Goal: Information Seeking & Learning: Learn about a topic

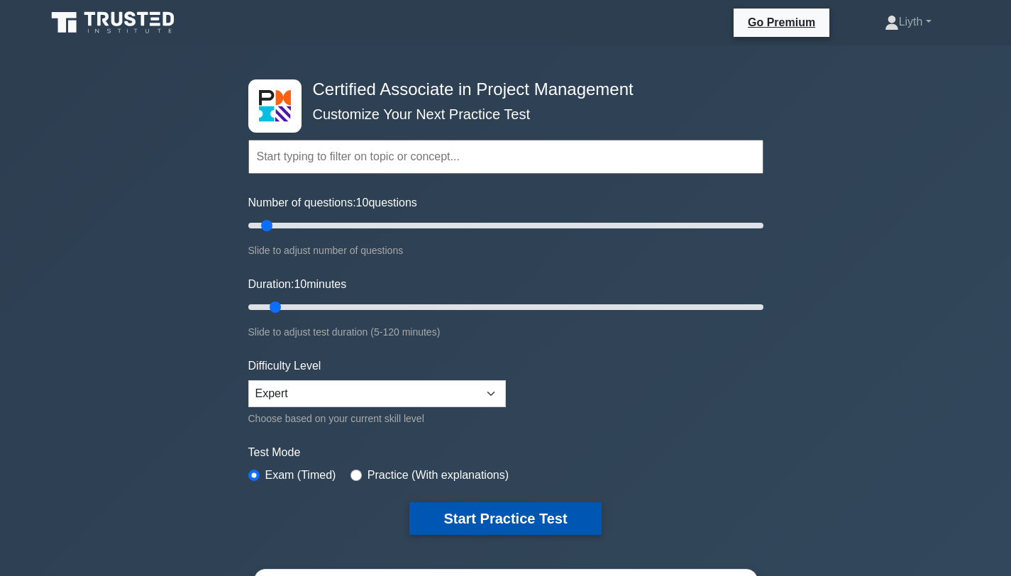
click at [565, 529] on button "Start Practice Test" at bounding box center [504, 518] width 191 height 33
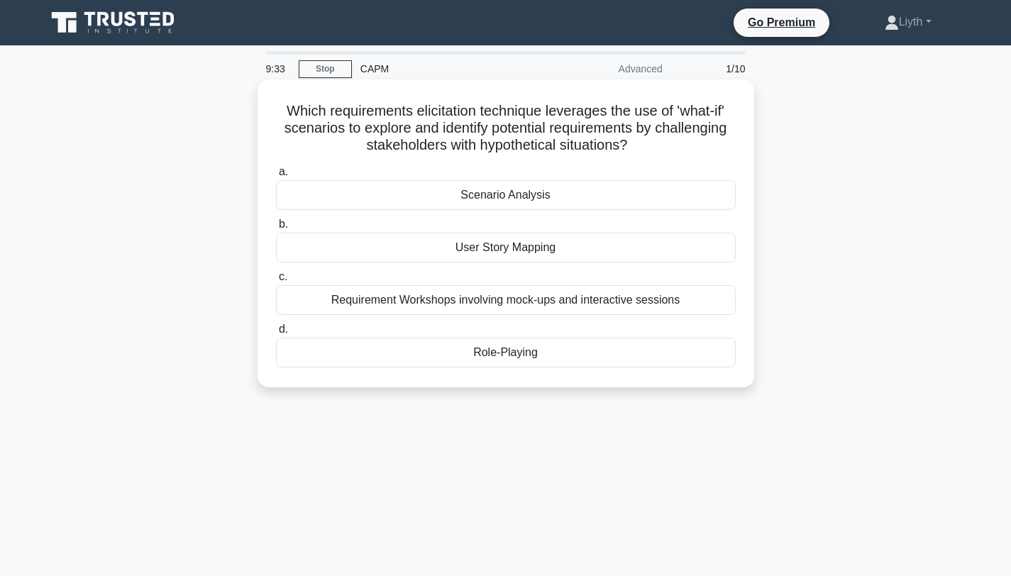
click at [632, 301] on div "Requirement Workshops involving mock-ups and interactive sessions" at bounding box center [506, 300] width 460 height 30
click at [276, 282] on input "c. Requirement Workshops involving mock-ups and interactive sessions" at bounding box center [276, 276] width 0 height 9
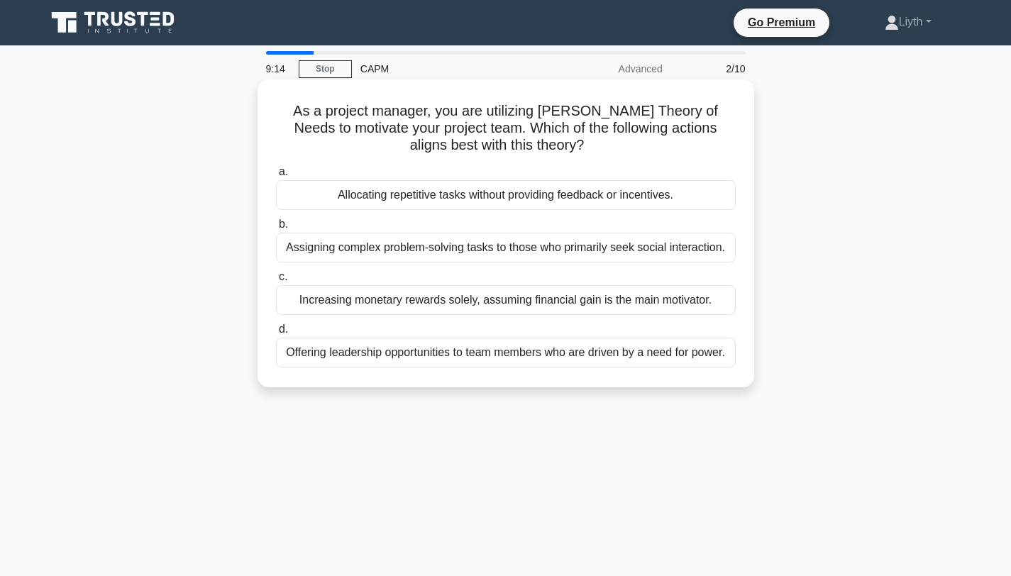
click at [657, 351] on div "Offering leadership opportunities to team members who are driven by a need for …" at bounding box center [506, 353] width 460 height 30
click at [276, 334] on input "d. Offering leadership opportunities to team members who are driven by a need f…" at bounding box center [276, 329] width 0 height 9
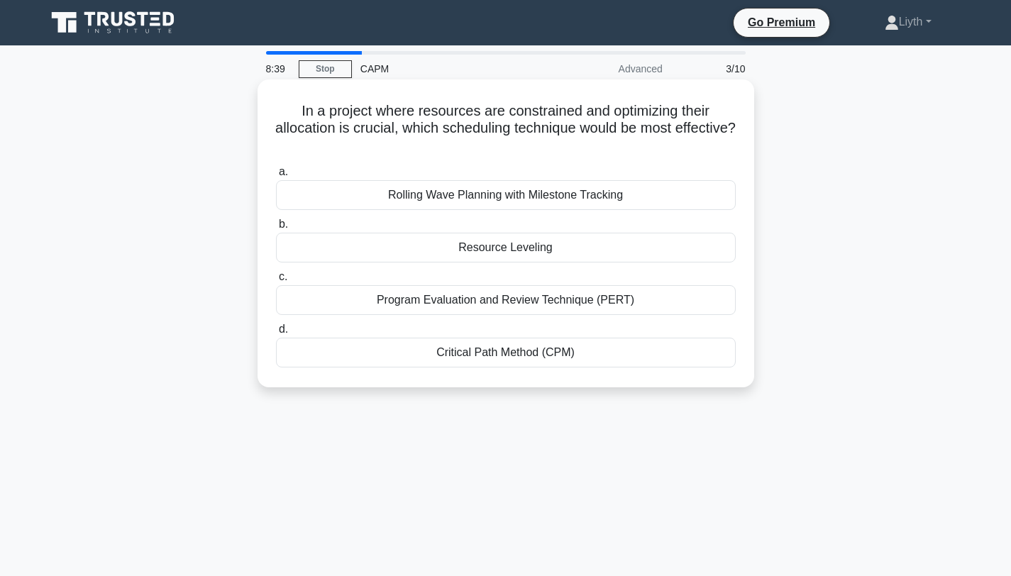
click at [632, 348] on div "Critical Path Method (CPM)" at bounding box center [506, 353] width 460 height 30
click at [276, 334] on input "d. Critical Path Method (CPM)" at bounding box center [276, 329] width 0 height 9
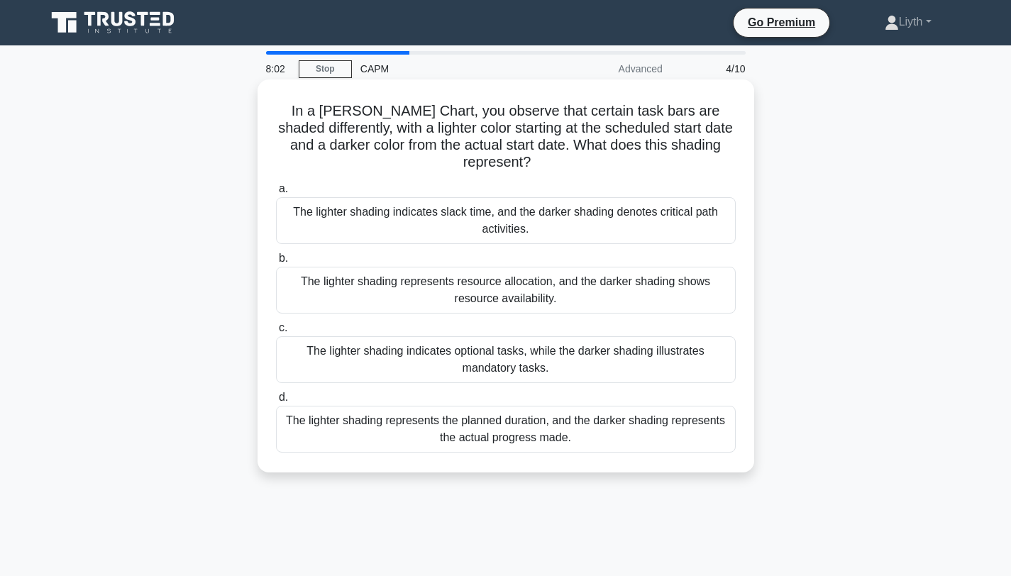
click at [596, 433] on div "The lighter shading represents the planned duration, and the darker shading rep…" at bounding box center [506, 429] width 460 height 47
click at [276, 402] on input "d. The lighter shading represents the planned duration, and the darker shading …" at bounding box center [276, 397] width 0 height 9
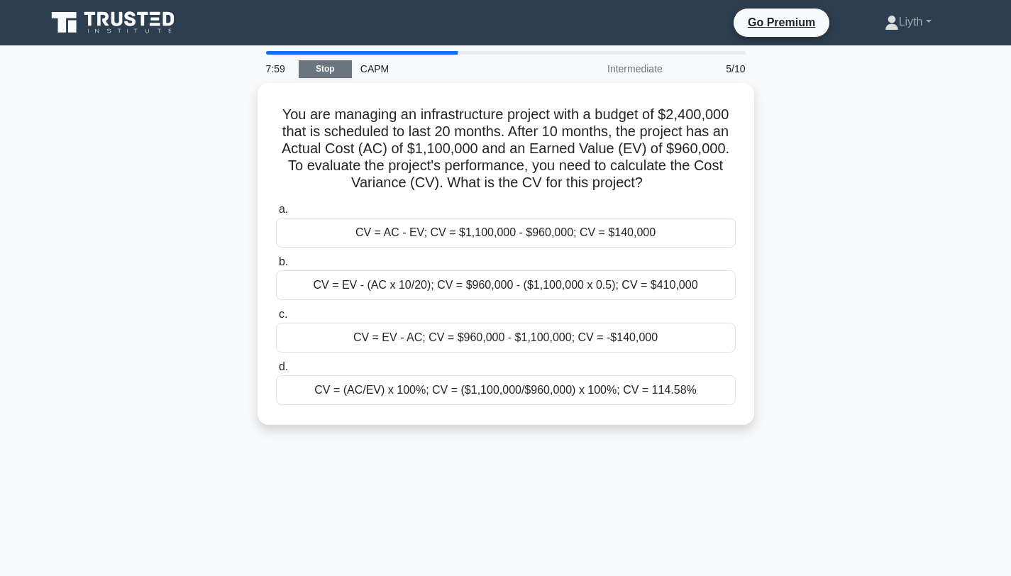
click at [329, 70] on link "Stop" at bounding box center [325, 69] width 53 height 18
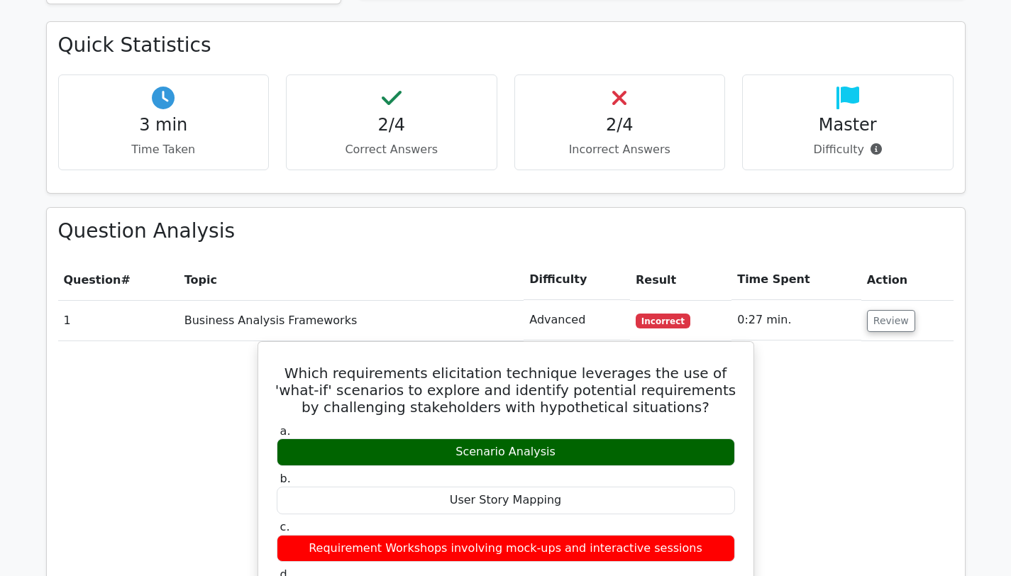
scroll to position [1037, 0]
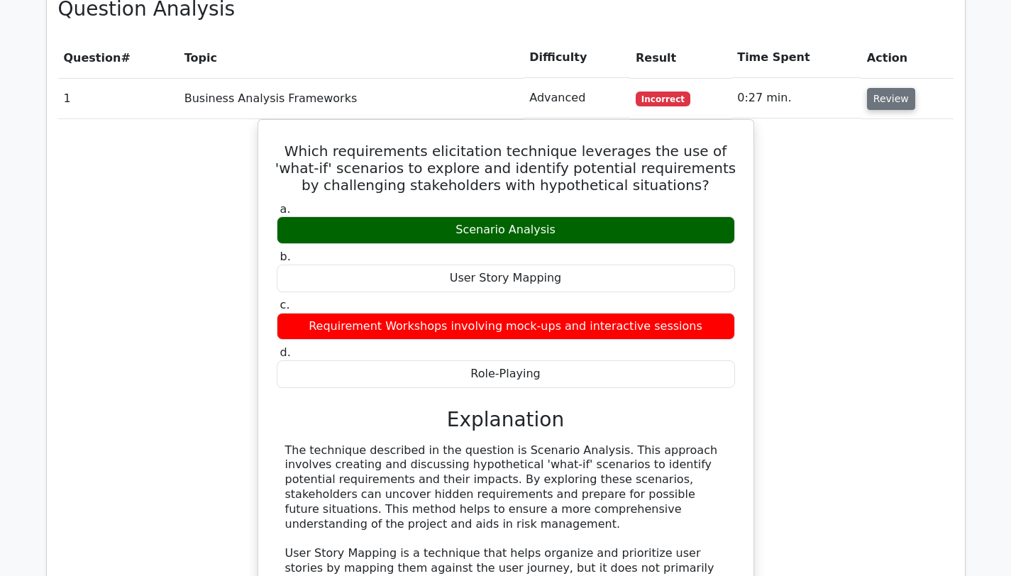
click at [883, 88] on button "Review" at bounding box center [891, 99] width 48 height 22
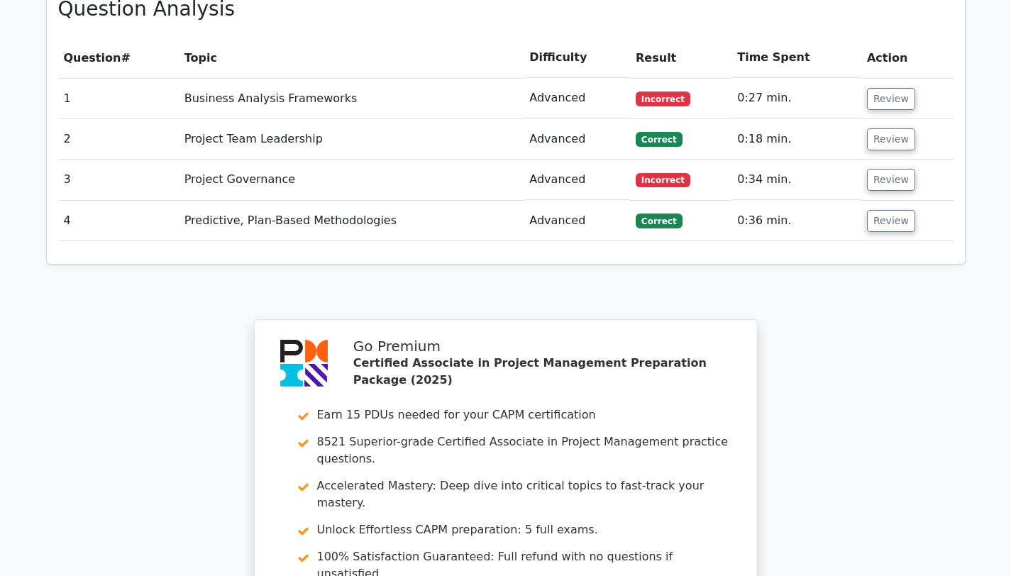
click at [878, 119] on td "Review" at bounding box center [907, 139] width 92 height 40
click at [879, 128] on button "Review" at bounding box center [891, 139] width 48 height 22
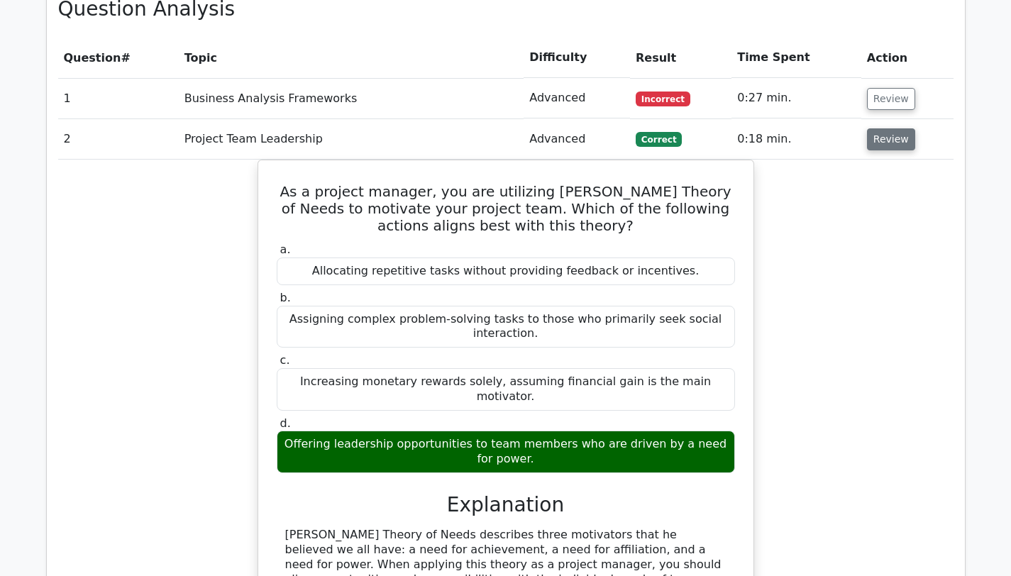
click at [899, 128] on button "Review" at bounding box center [891, 139] width 48 height 22
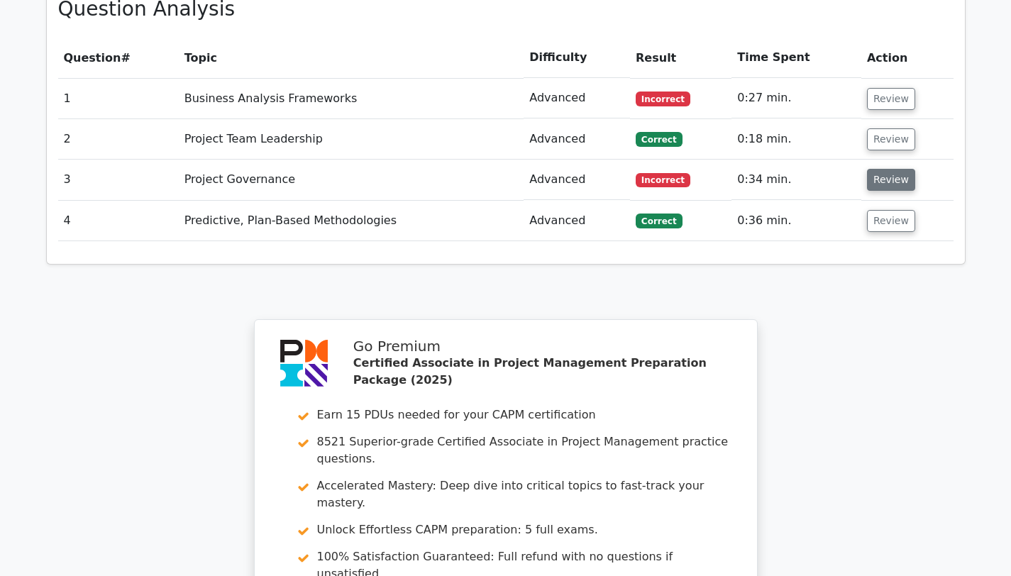
click at [889, 169] on button "Review" at bounding box center [891, 180] width 48 height 22
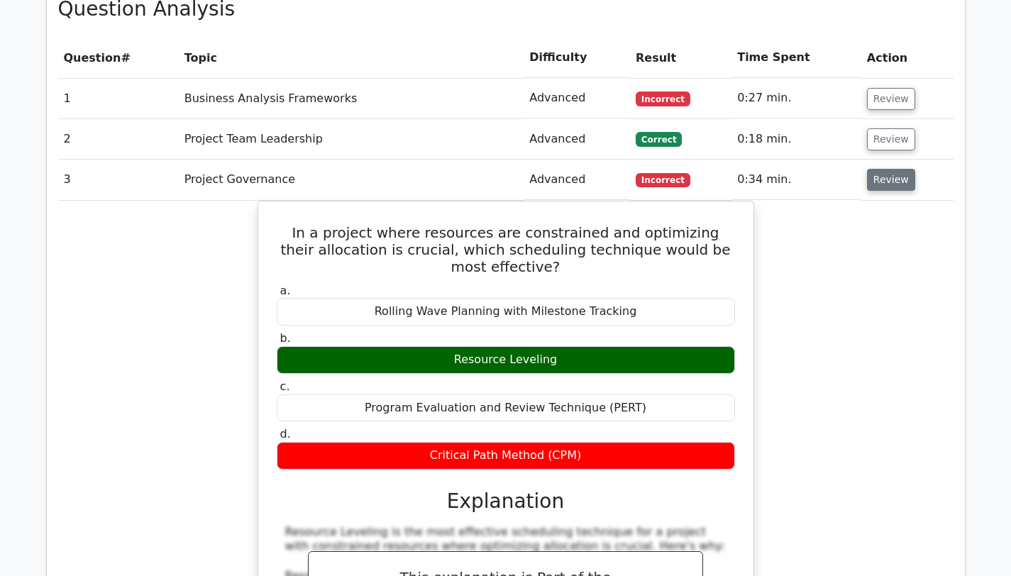
click at [889, 169] on button "Review" at bounding box center [891, 180] width 48 height 22
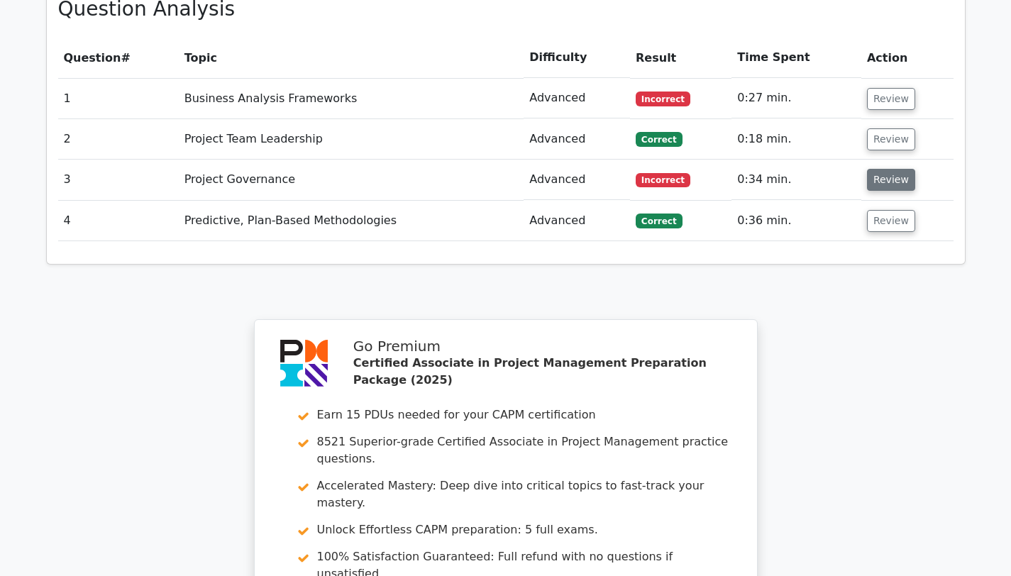
click at [889, 169] on button "Review" at bounding box center [891, 180] width 48 height 22
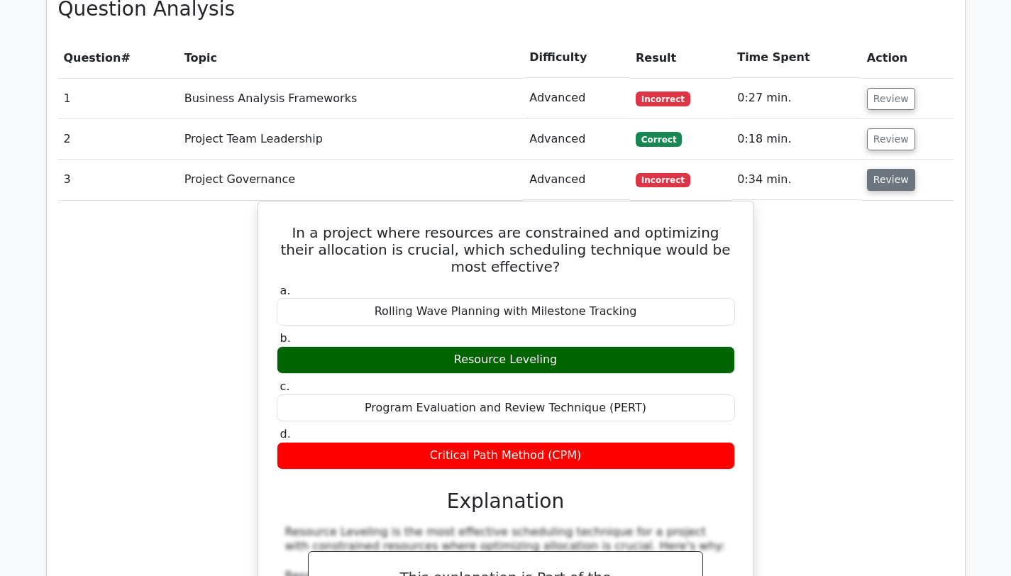
click at [889, 169] on button "Review" at bounding box center [891, 180] width 48 height 22
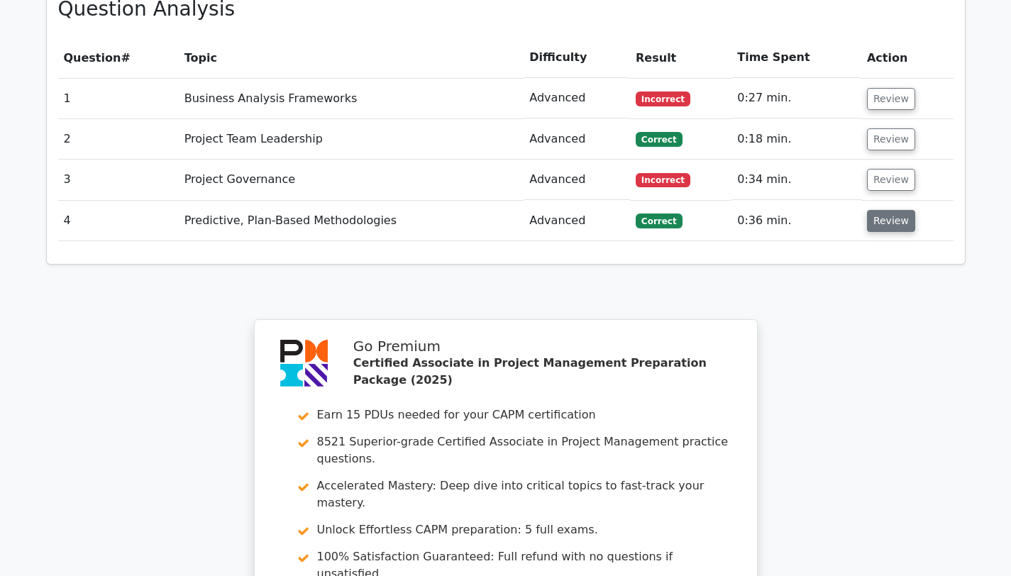
click at [891, 210] on button "Review" at bounding box center [891, 221] width 48 height 22
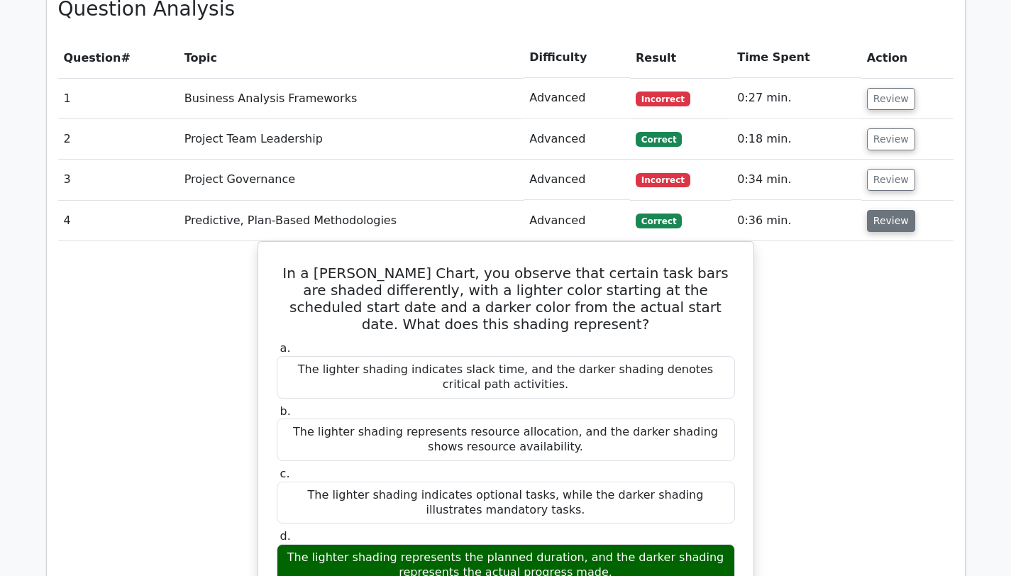
click at [891, 210] on button "Review" at bounding box center [891, 221] width 48 height 22
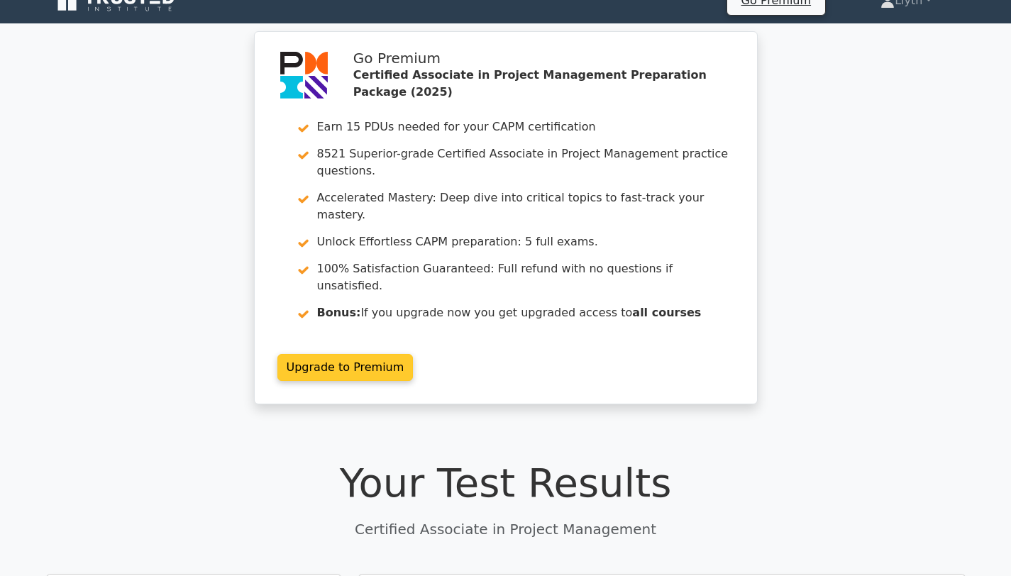
scroll to position [0, 0]
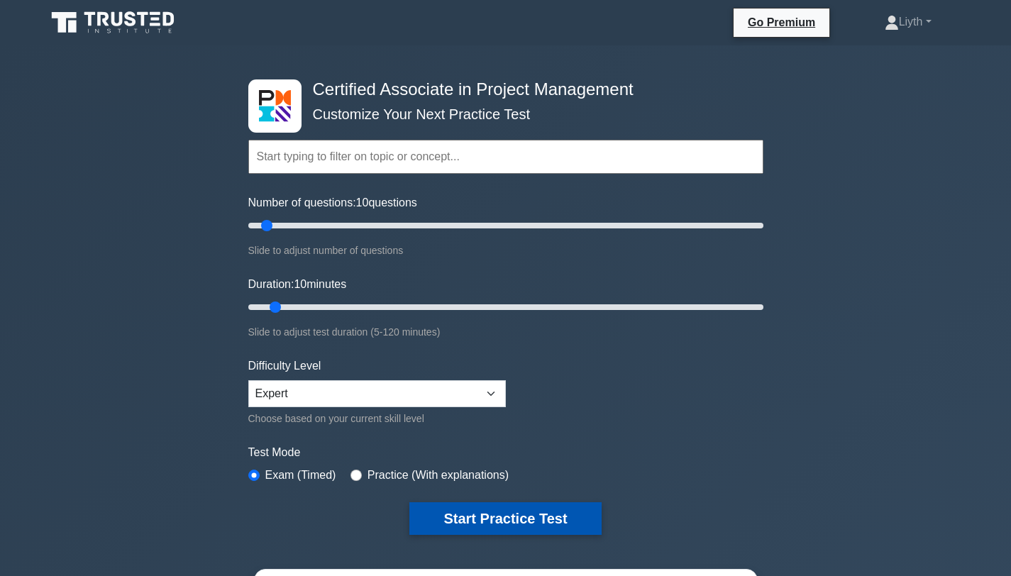
click at [535, 510] on button "Start Practice Test" at bounding box center [504, 518] width 191 height 33
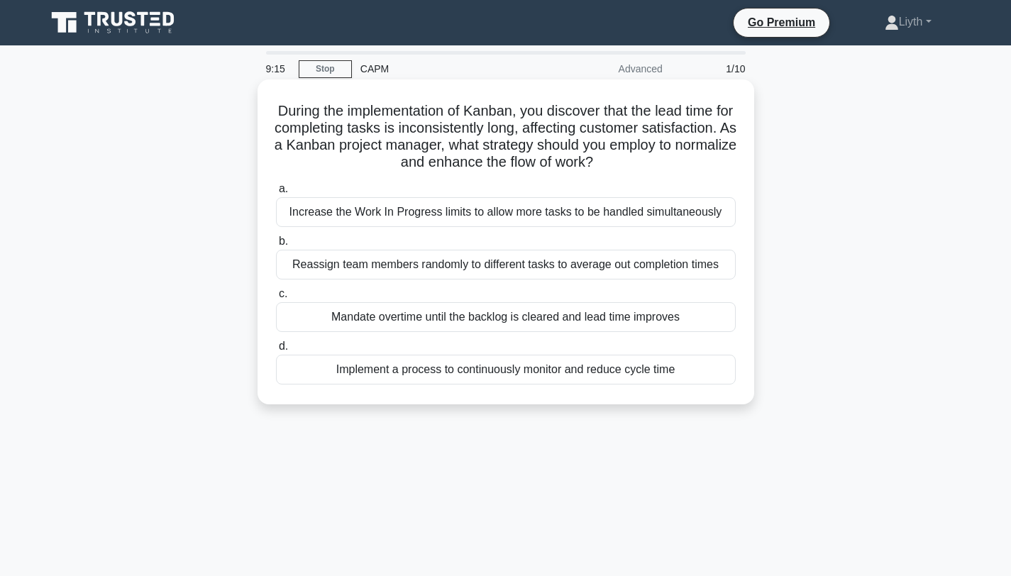
click at [608, 209] on div "Increase the Work In Progress limits to allow more tasks to be handled simultan…" at bounding box center [506, 212] width 460 height 30
click at [276, 194] on input "a. Increase the Work In Progress limits to allow more tasks to be handled simul…" at bounding box center [276, 188] width 0 height 9
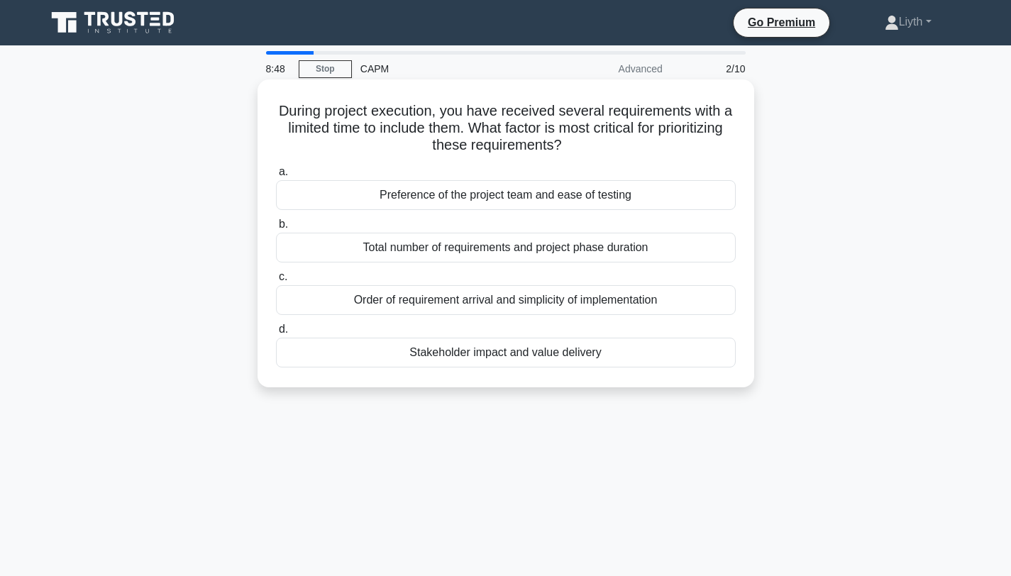
click at [629, 355] on div "Stakeholder impact and value delivery" at bounding box center [506, 353] width 460 height 30
click at [276, 334] on input "d. Stakeholder impact and value delivery" at bounding box center [276, 329] width 0 height 9
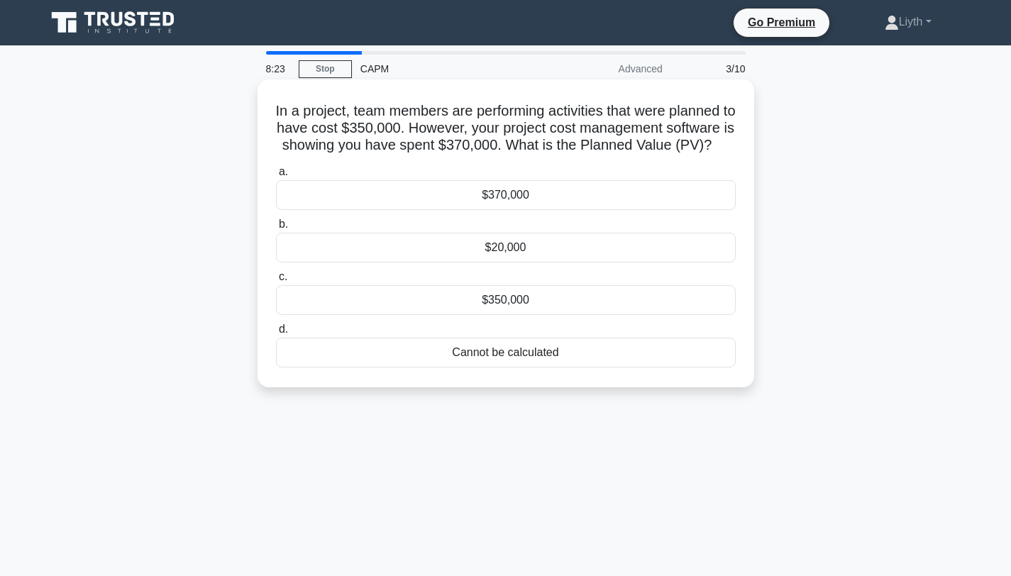
click at [669, 306] on div "$350,000" at bounding box center [506, 300] width 460 height 30
click at [276, 282] on input "c. $350,000" at bounding box center [276, 276] width 0 height 9
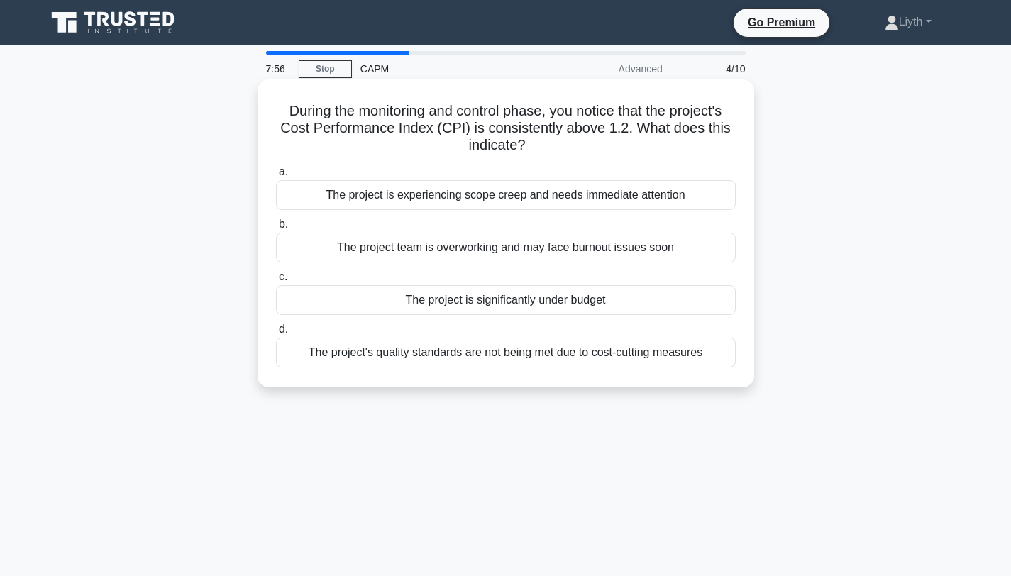
click at [666, 311] on div "The project is significantly under budget" at bounding box center [506, 300] width 460 height 30
click at [276, 282] on input "c. The project is significantly under budget" at bounding box center [276, 276] width 0 height 9
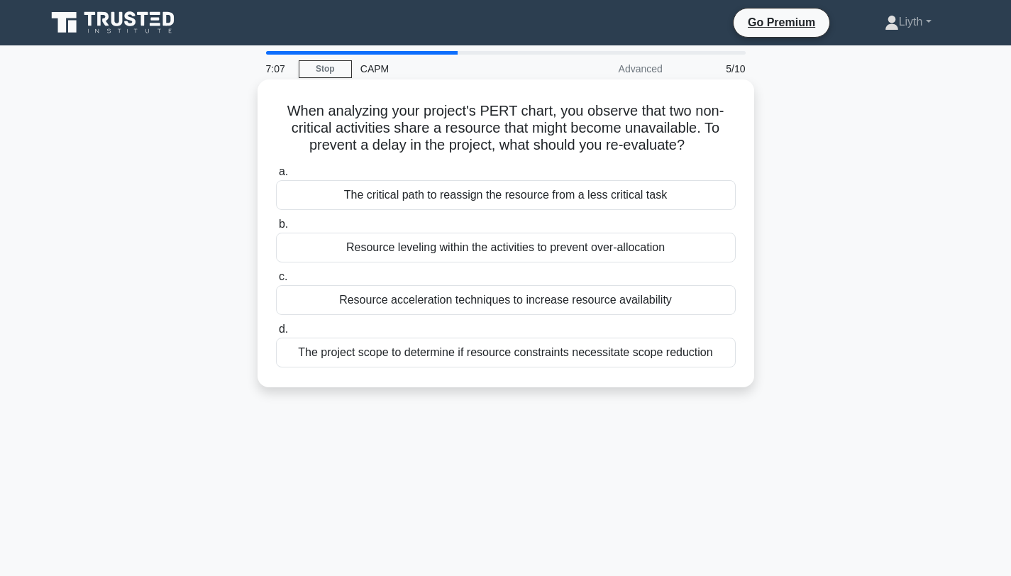
click at [663, 255] on div "Resource leveling within the activities to prevent over-allocation" at bounding box center [506, 248] width 460 height 30
click at [276, 229] on input "b. Resource leveling within the activities to prevent over-allocation" at bounding box center [276, 224] width 0 height 9
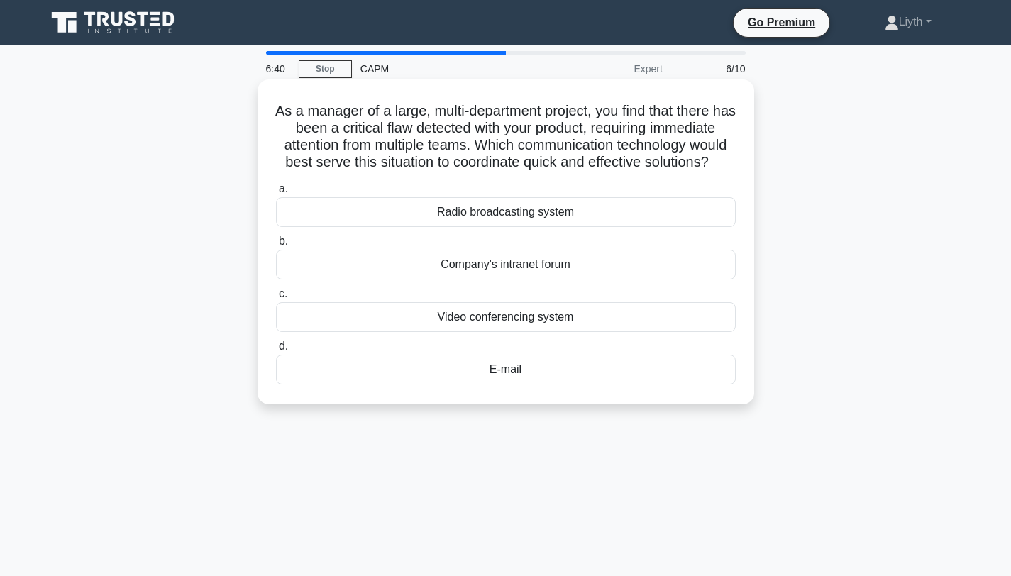
click at [711, 327] on div "Video conferencing system" at bounding box center [506, 317] width 460 height 30
click at [276, 299] on input "c. Video conferencing system" at bounding box center [276, 293] width 0 height 9
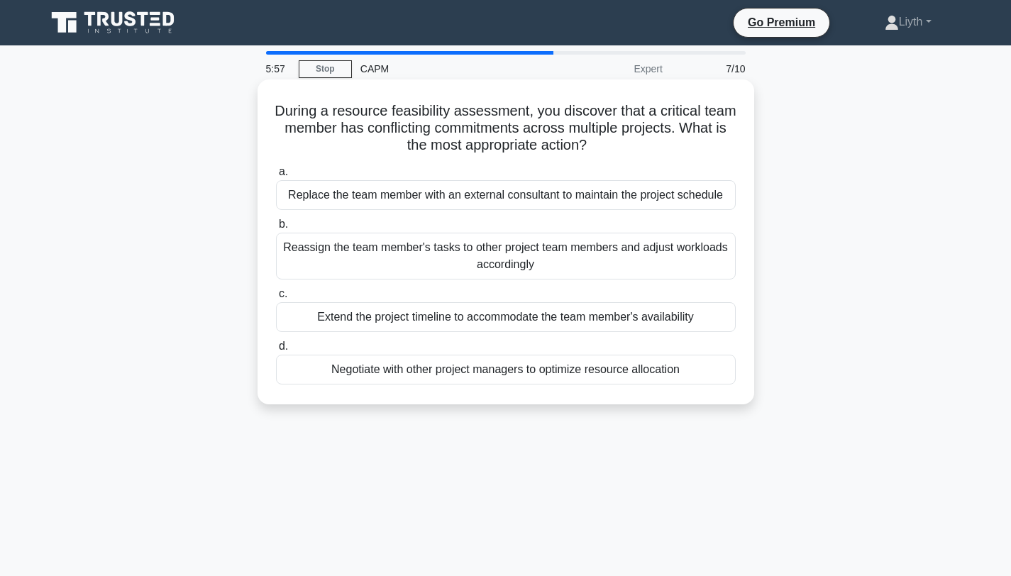
click at [593, 375] on div "Negotiate with other project managers to optimize resource allocation" at bounding box center [506, 370] width 460 height 30
click at [276, 351] on input "d. Negotiate with other project managers to optimize resource allocation" at bounding box center [276, 346] width 0 height 9
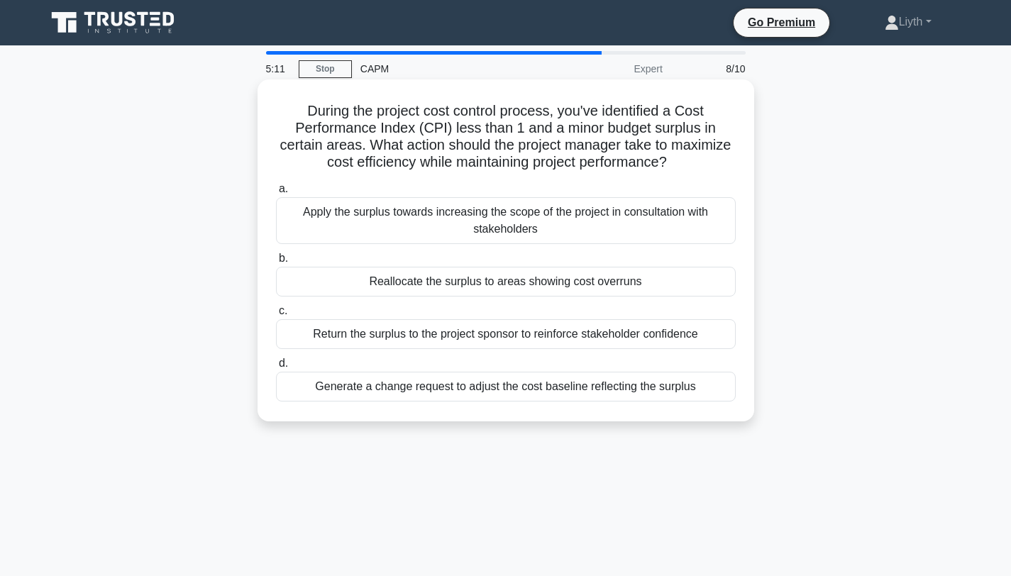
click at [687, 392] on div "Generate a change request to adjust the cost baseline reflecting the surplus" at bounding box center [506, 387] width 460 height 30
click at [276, 368] on input "d. Generate a change request to adjust the cost baseline reflecting the surplus" at bounding box center [276, 363] width 0 height 9
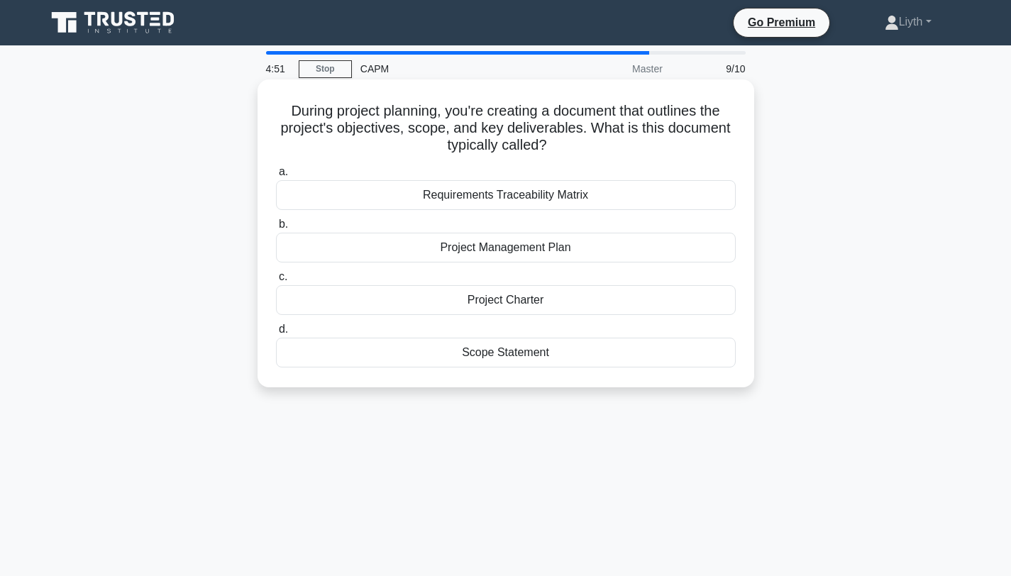
click at [594, 302] on div "Project Charter" at bounding box center [506, 300] width 460 height 30
click at [276, 282] on input "c. Project Charter" at bounding box center [276, 276] width 0 height 9
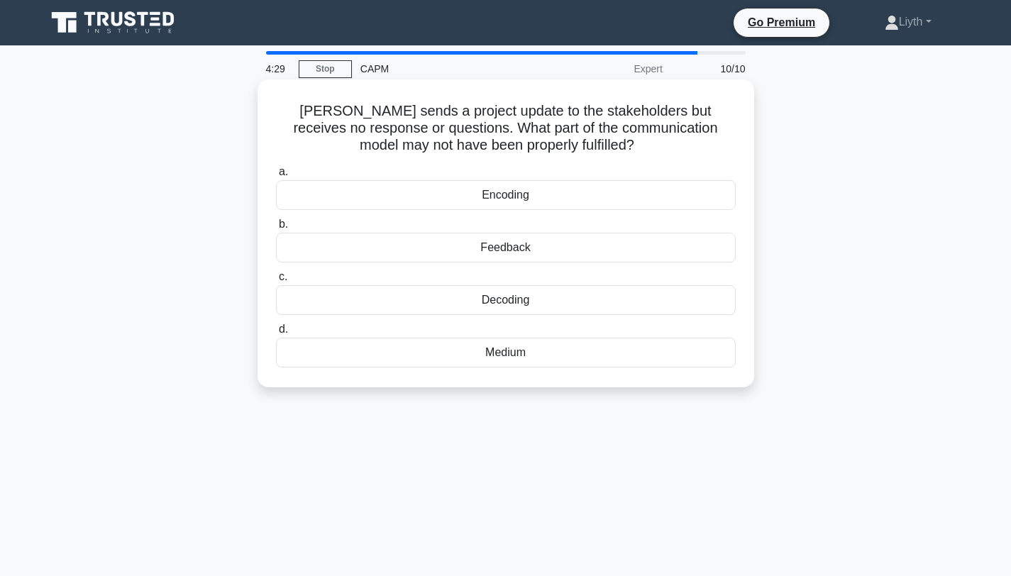
click at [583, 362] on div "Medium" at bounding box center [506, 353] width 460 height 30
click at [276, 334] on input "d. Medium" at bounding box center [276, 329] width 0 height 9
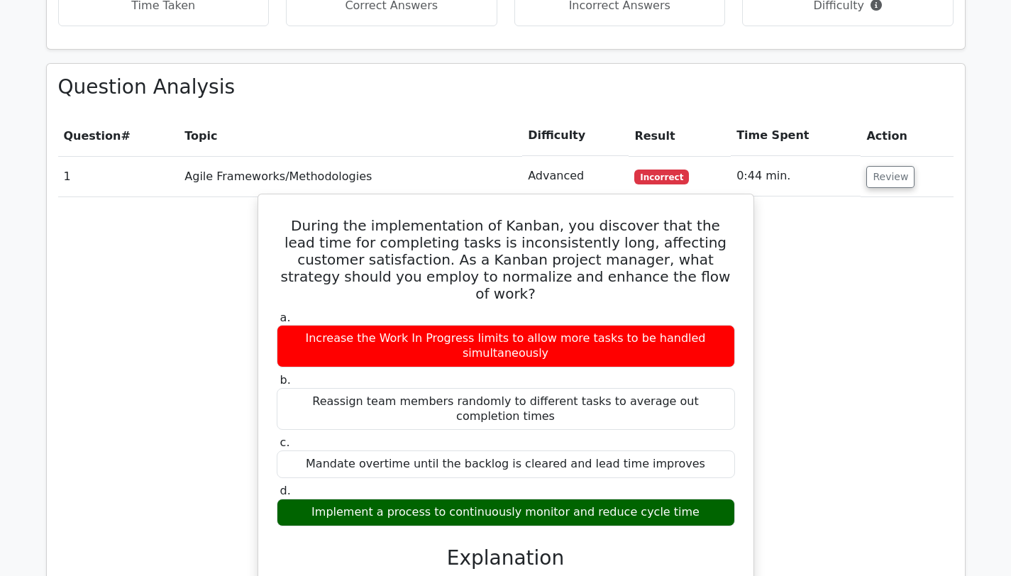
scroll to position [1172, 0]
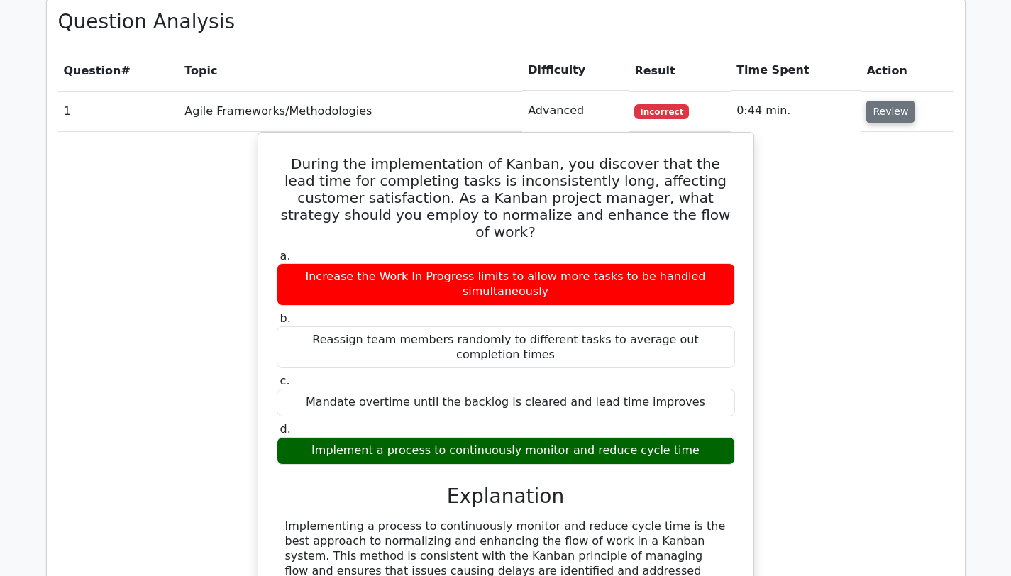
click at [889, 101] on button "Review" at bounding box center [890, 112] width 48 height 22
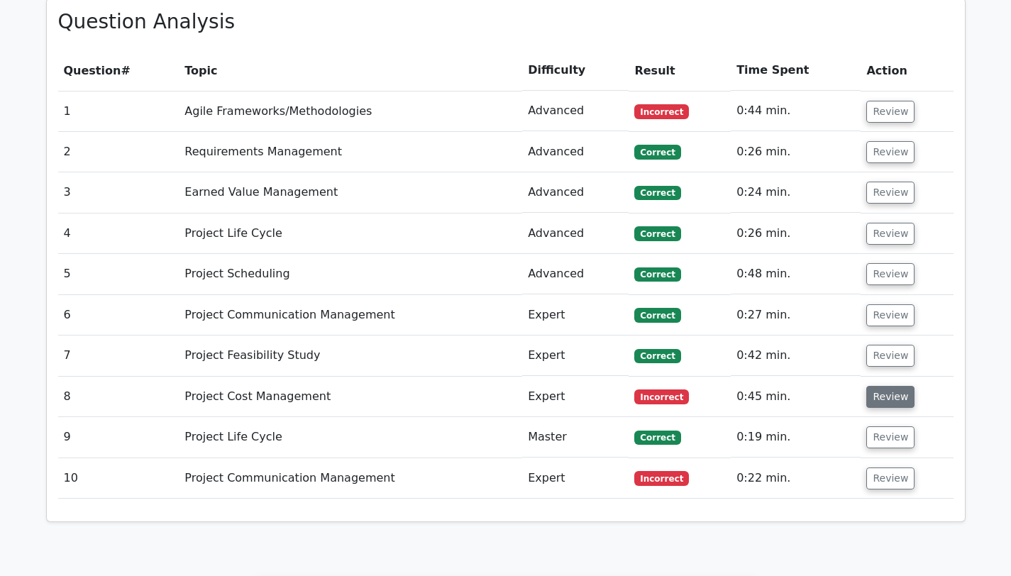
click at [899, 386] on button "Review" at bounding box center [890, 397] width 48 height 22
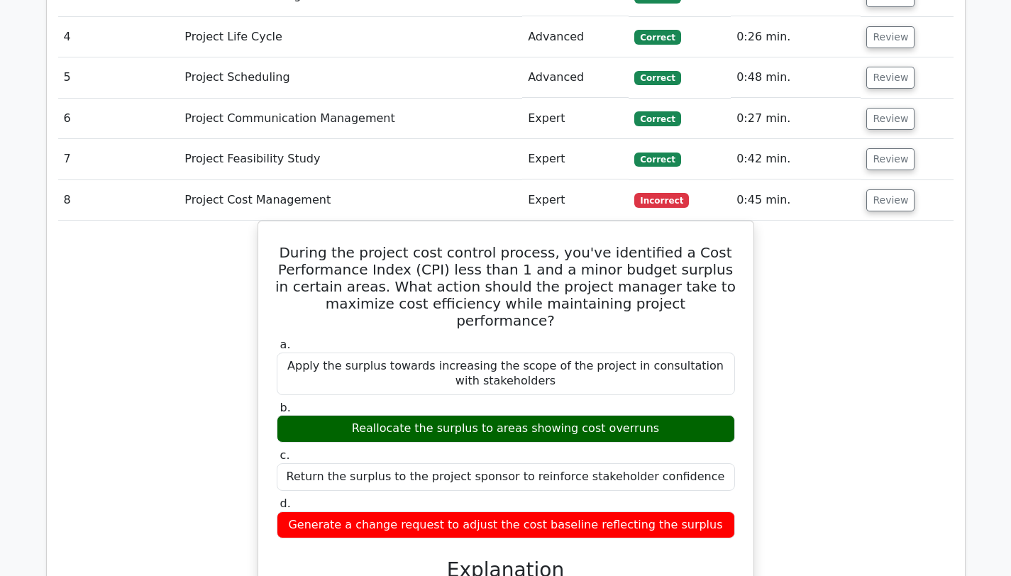
scroll to position [1369, 0]
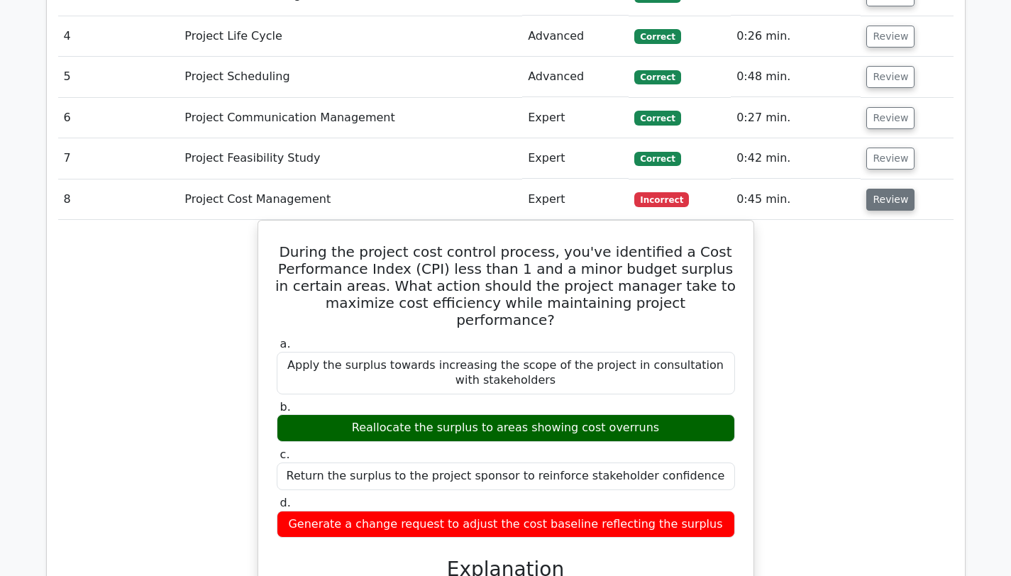
click at [891, 189] on button "Review" at bounding box center [890, 200] width 48 height 22
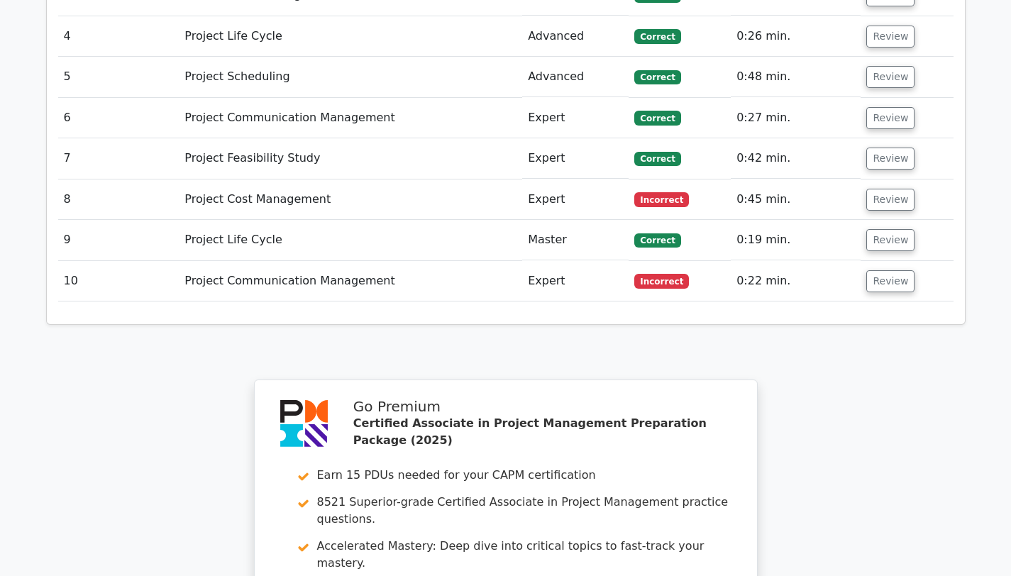
click at [868, 261] on td "Review" at bounding box center [906, 281] width 92 height 40
click at [884, 270] on button "Review" at bounding box center [890, 281] width 48 height 22
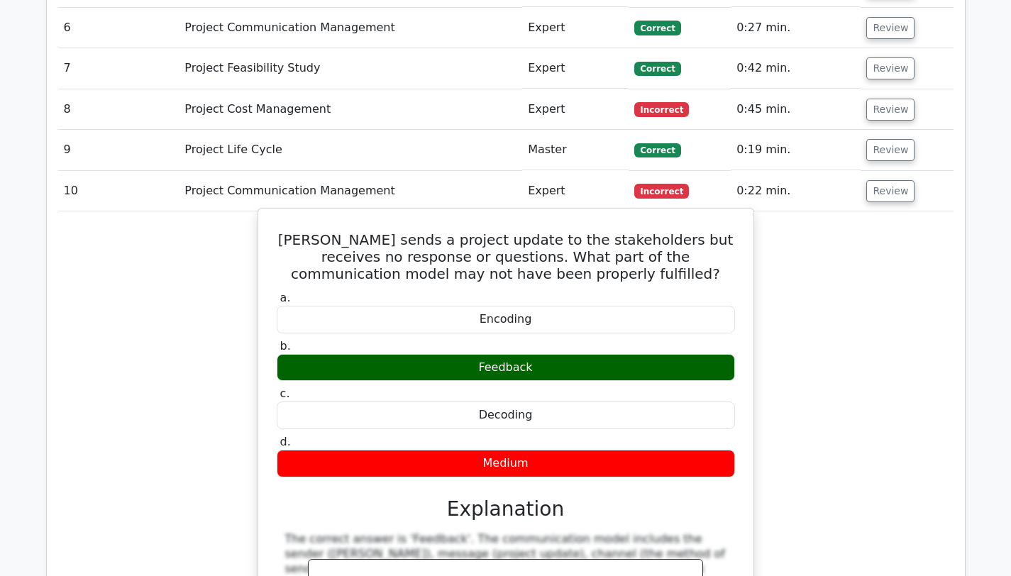
scroll to position [1482, 0]
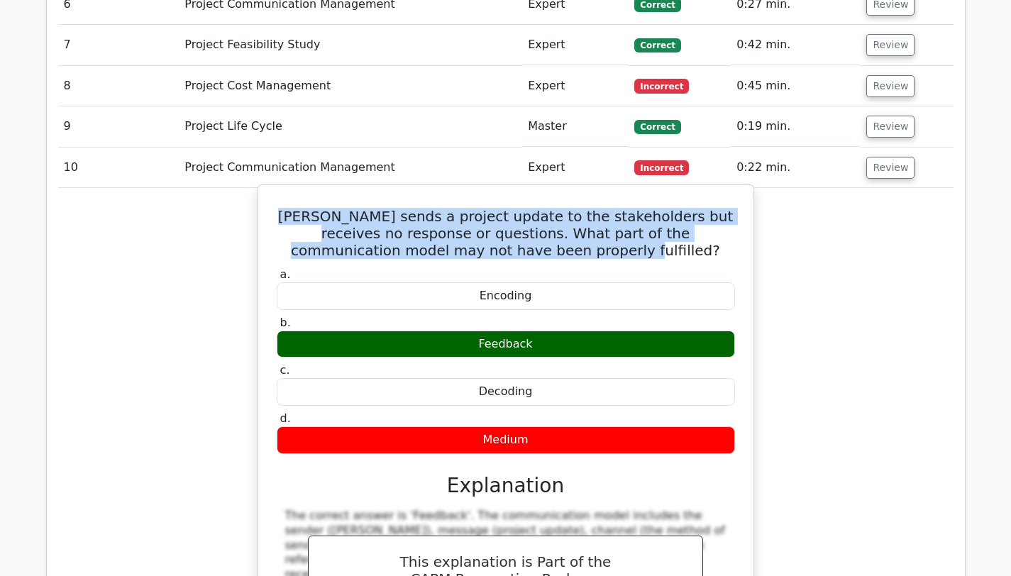
drag, startPoint x: 604, startPoint y: 220, endPoint x: 298, endPoint y: 186, distance: 307.6
click at [298, 208] on h5 "[PERSON_NAME] sends a project update to the stakeholders but receives no respon…" at bounding box center [505, 233] width 461 height 51
copy h5 "[PERSON_NAME] sends a project update to the stakeholders but receives no respon…"
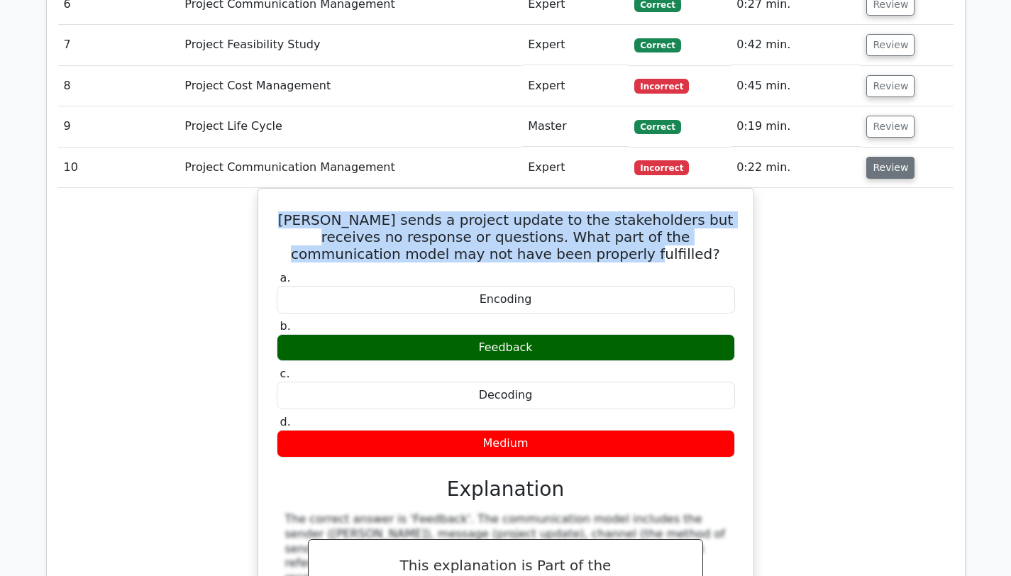
click at [894, 157] on button "Review" at bounding box center [890, 168] width 48 height 22
